Goal: Transaction & Acquisition: Purchase product/service

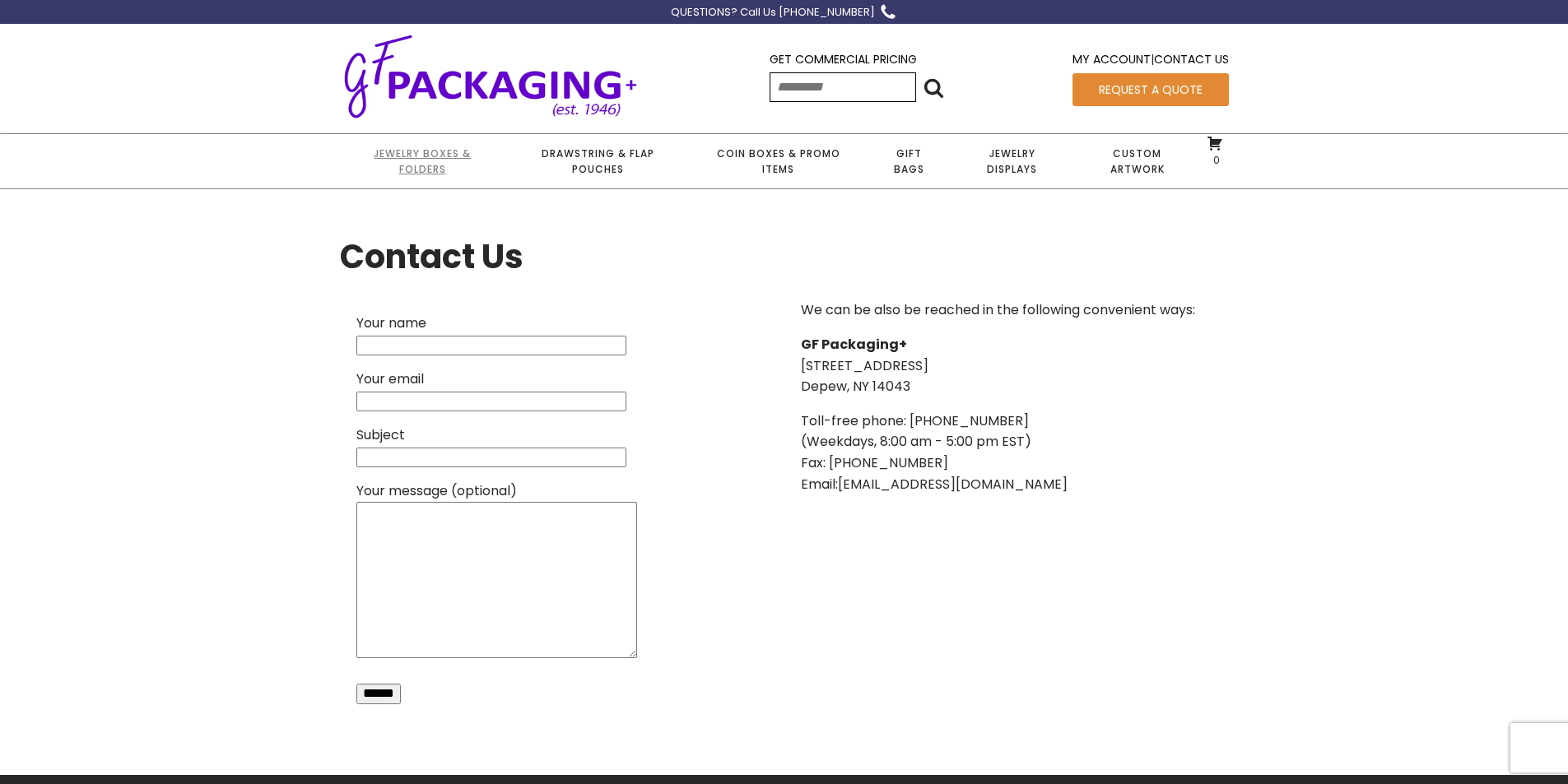
click at [434, 159] on link "Jewelry Boxes & Folders" at bounding box center [422, 162] width 165 height 55
click at [791, 155] on link "Coin Boxes & Promo Items" at bounding box center [778, 162] width 176 height 55
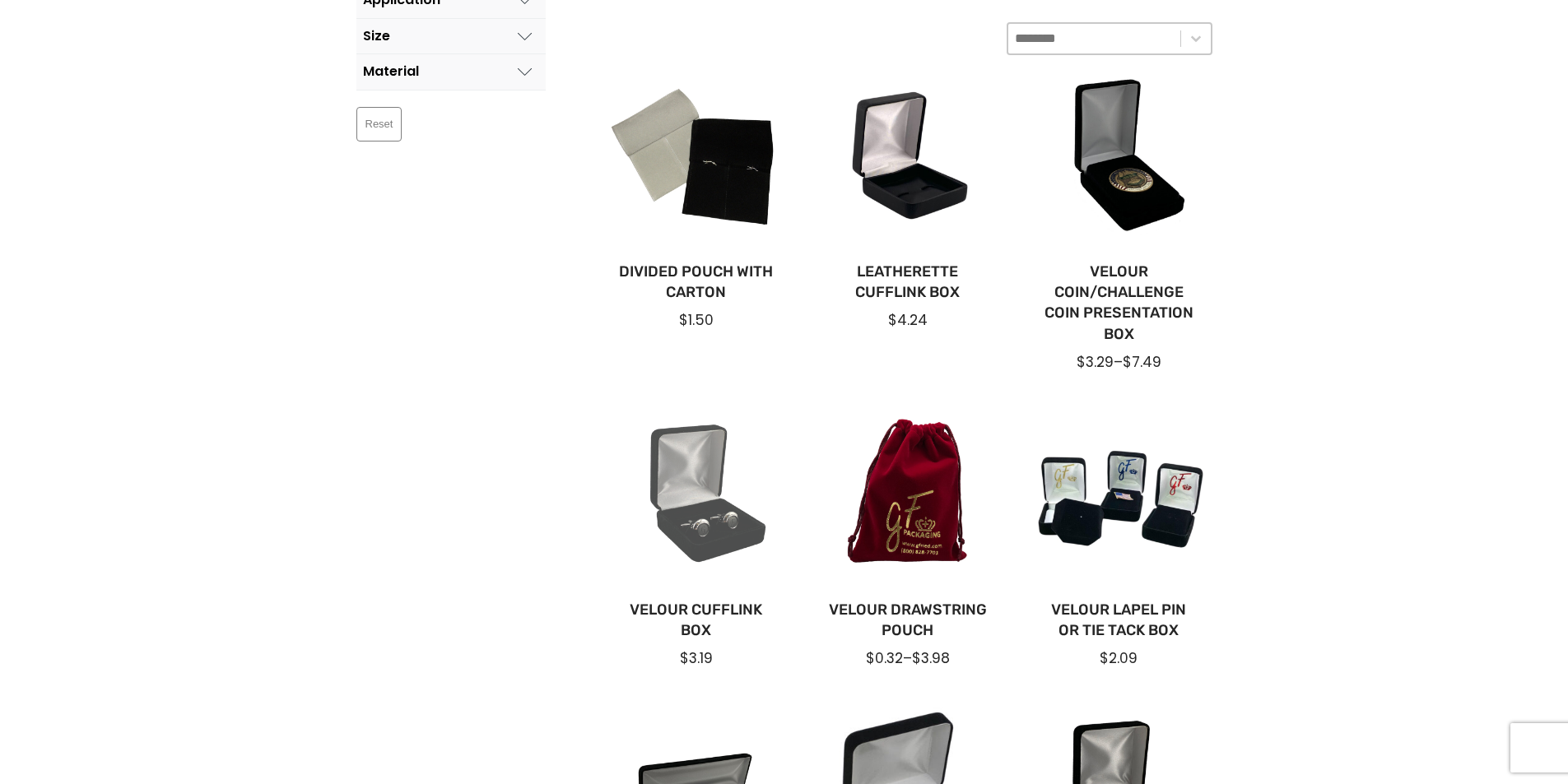
scroll to position [329, 0]
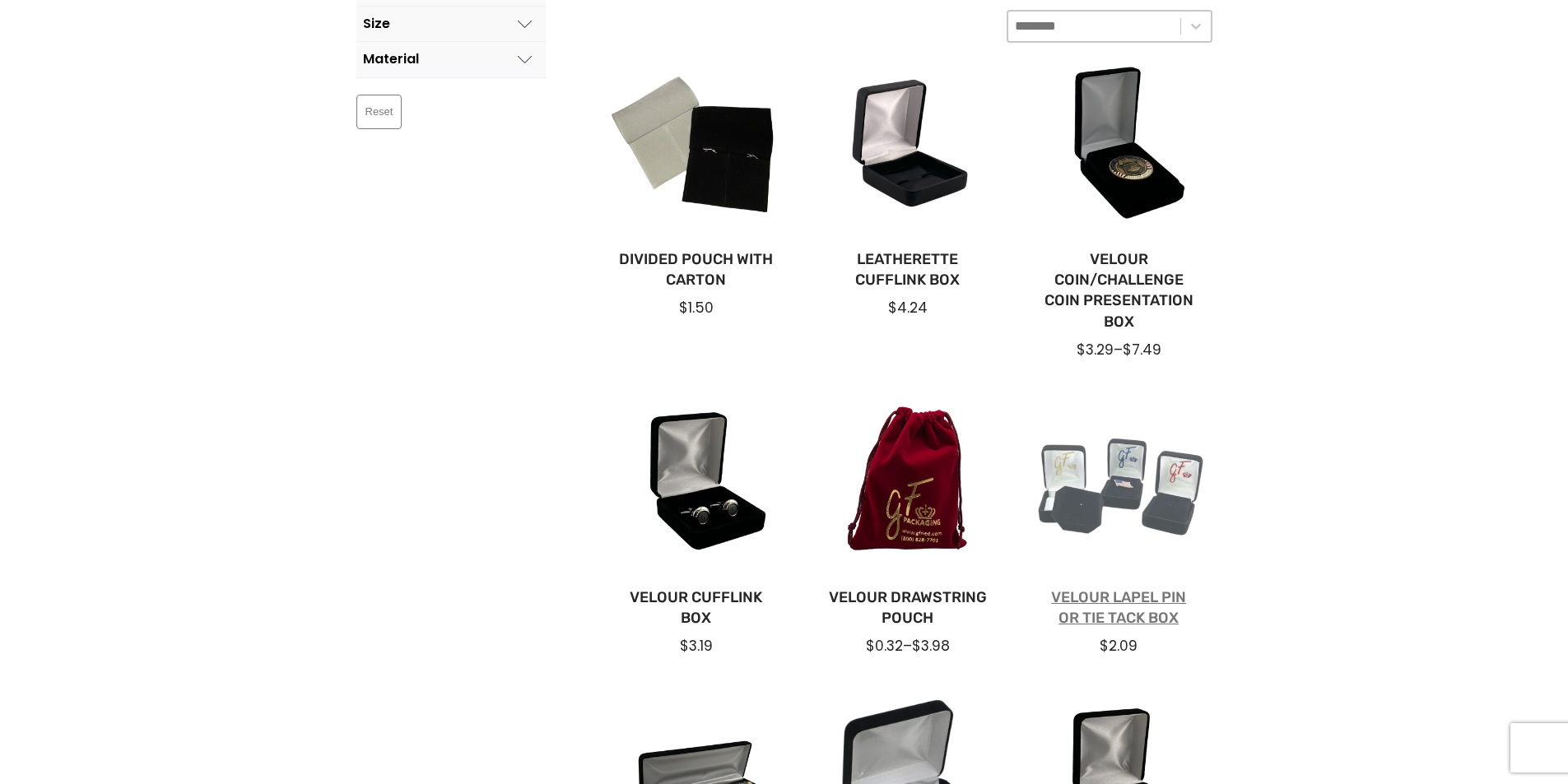
click at [1113, 600] on link "Velour Lapel Pin or Tie Tack Box" at bounding box center [1118, 608] width 159 height 41
